Goal: Task Accomplishment & Management: Manage account settings

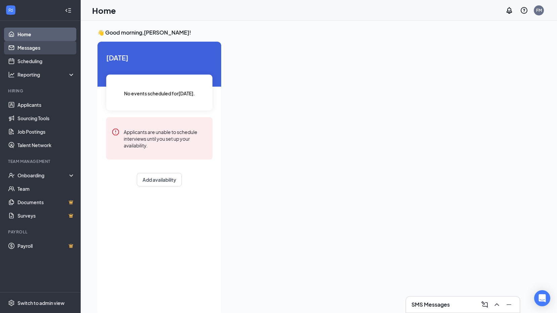
click at [50, 50] on link "Messages" at bounding box center [45, 47] width 57 height 13
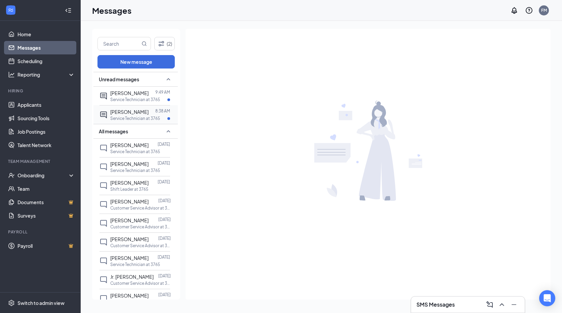
click at [148, 115] on div at bounding box center [151, 111] width 7 height 7
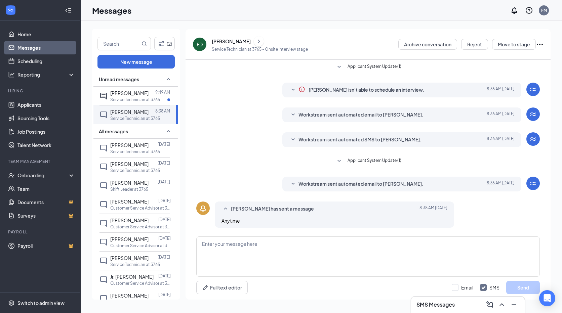
scroll to position [4, 0]
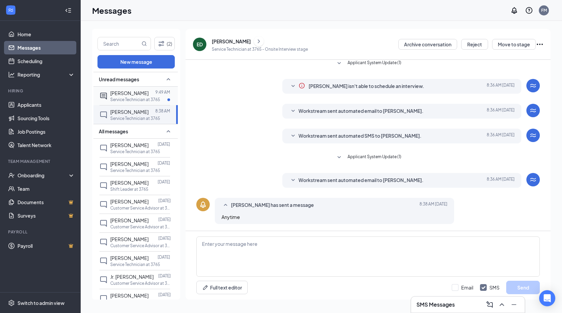
click at [118, 98] on p "Service Technician at 3765" at bounding box center [135, 100] width 50 height 6
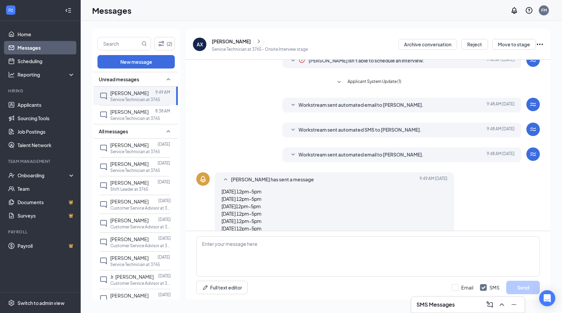
scroll to position [41, 0]
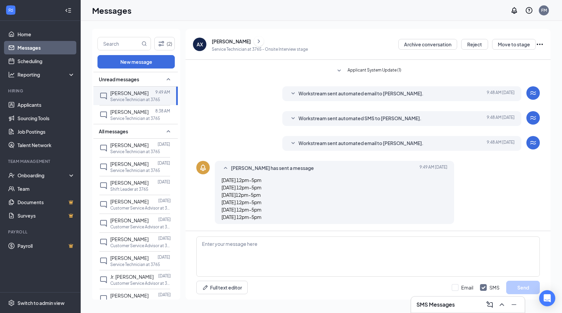
click at [228, 44] on div "[PERSON_NAME]" at bounding box center [231, 41] width 39 height 7
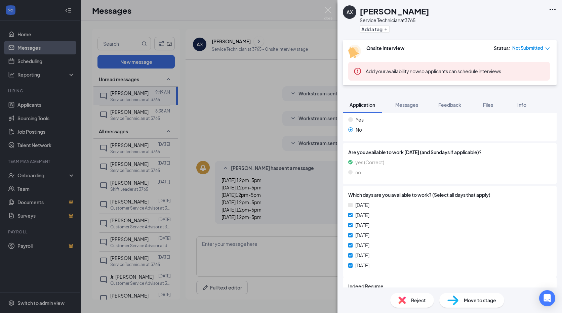
scroll to position [397, 0]
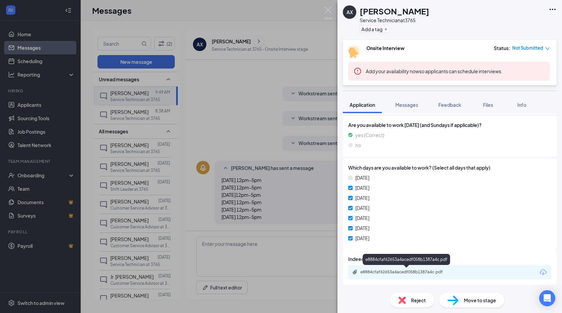
click at [404, 275] on div "e8884cfaf62653a4acedf058b1387a4c.pdf" at bounding box center [406, 272] width 109 height 6
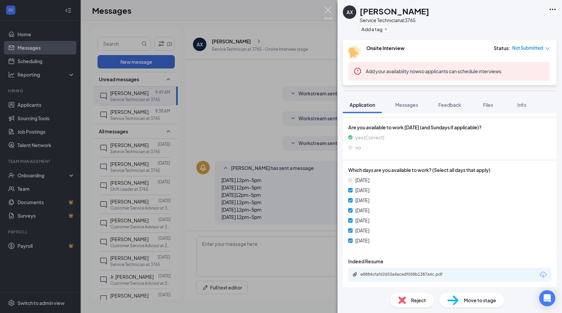
click at [325, 10] on img at bounding box center [328, 13] width 8 height 13
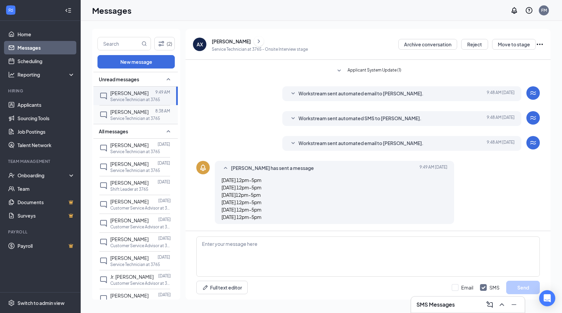
click at [121, 113] on span "[PERSON_NAME]" at bounding box center [129, 112] width 38 height 6
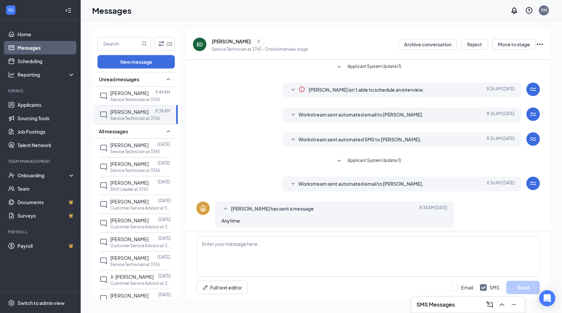
scroll to position [4, 0]
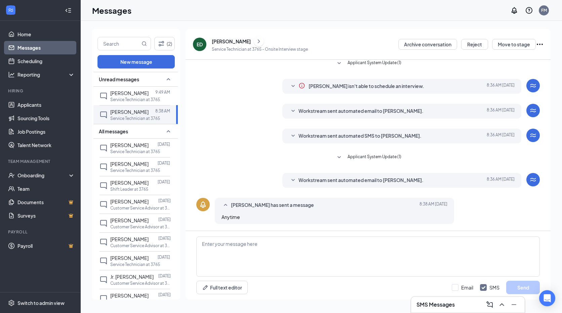
click at [221, 42] on div "[PERSON_NAME]" at bounding box center [231, 41] width 39 height 7
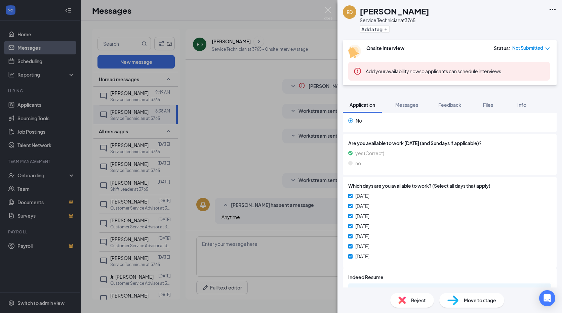
scroll to position [389, 0]
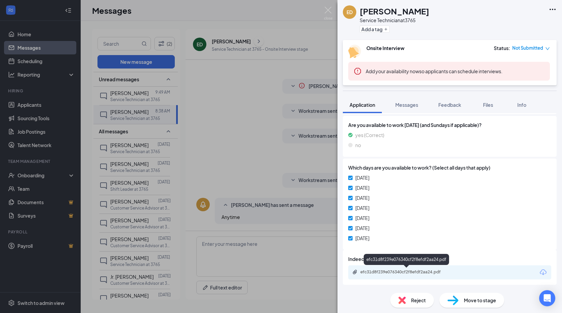
click at [394, 271] on div "efc31d8f239e076340cf2f8efdf2aa24.pdf" at bounding box center [407, 271] width 94 height 5
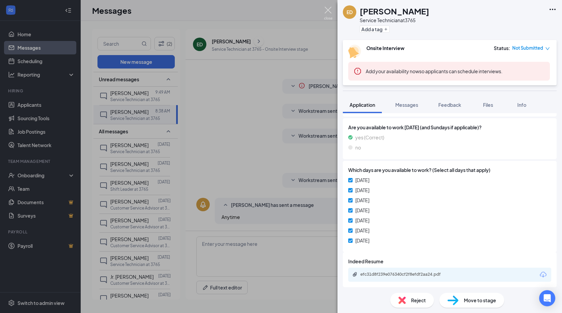
click at [328, 10] on img at bounding box center [328, 13] width 8 height 13
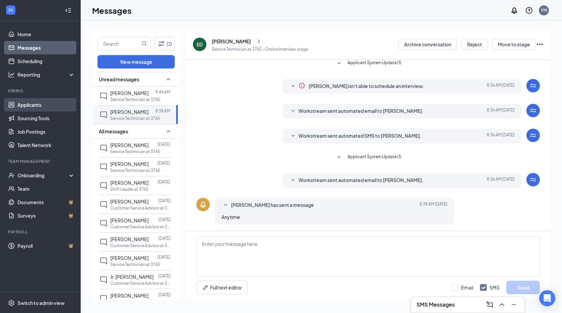
click at [30, 105] on link "Applicants" at bounding box center [45, 104] width 57 height 13
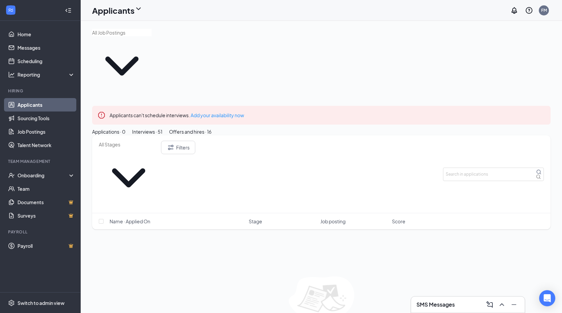
click at [162, 128] on div "Interviews · 51" at bounding box center [147, 131] width 30 height 7
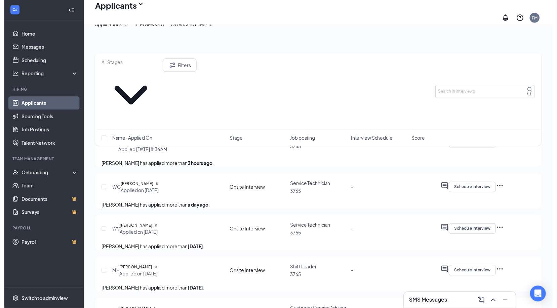
scroll to position [134, 0]
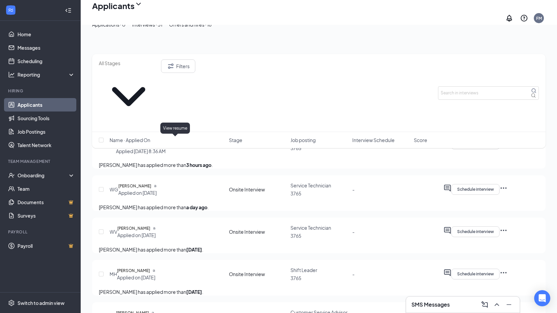
click at [157, 185] on icon "Document" at bounding box center [155, 186] width 3 height 3
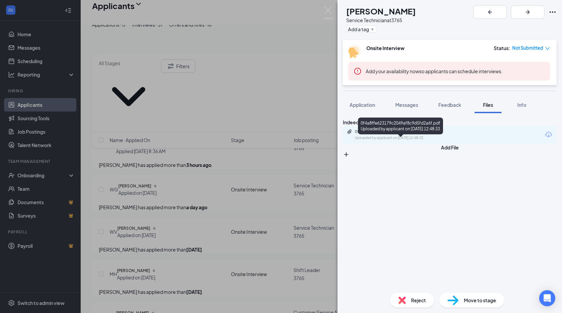
click at [398, 134] on div "0f4a8ffe623179c2049af8c9d5fd2a6f.pdf" at bounding box center [402, 131] width 94 height 5
click at [328, 10] on img at bounding box center [328, 13] width 8 height 13
